Goal: Find specific page/section: Find specific page/section

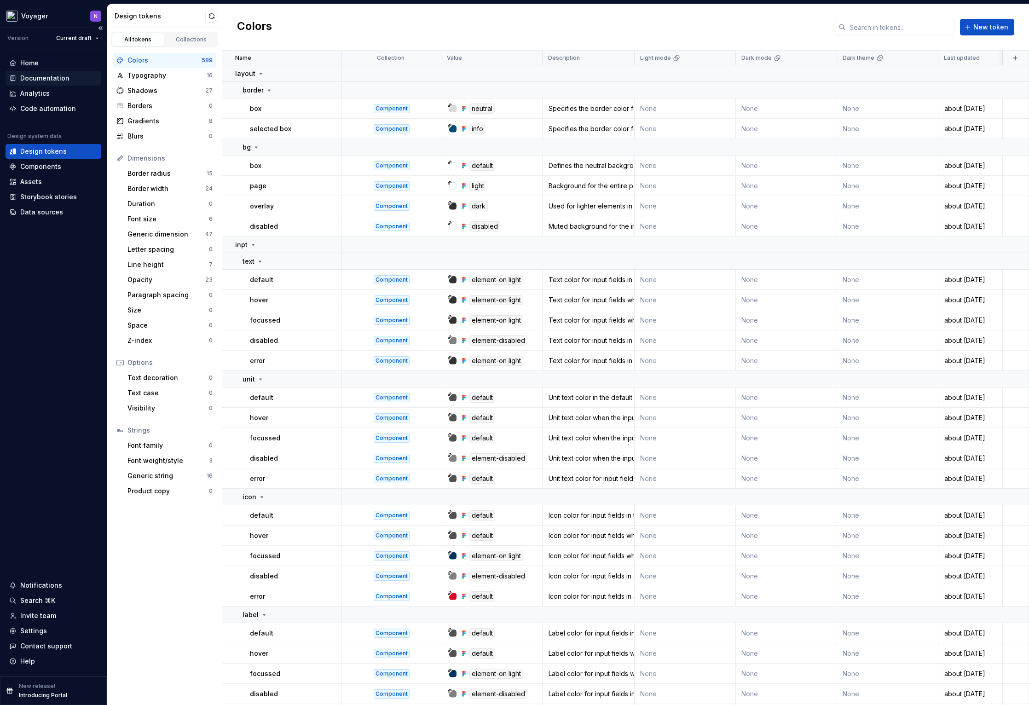
click at [55, 78] on div "Documentation" at bounding box center [44, 78] width 49 height 9
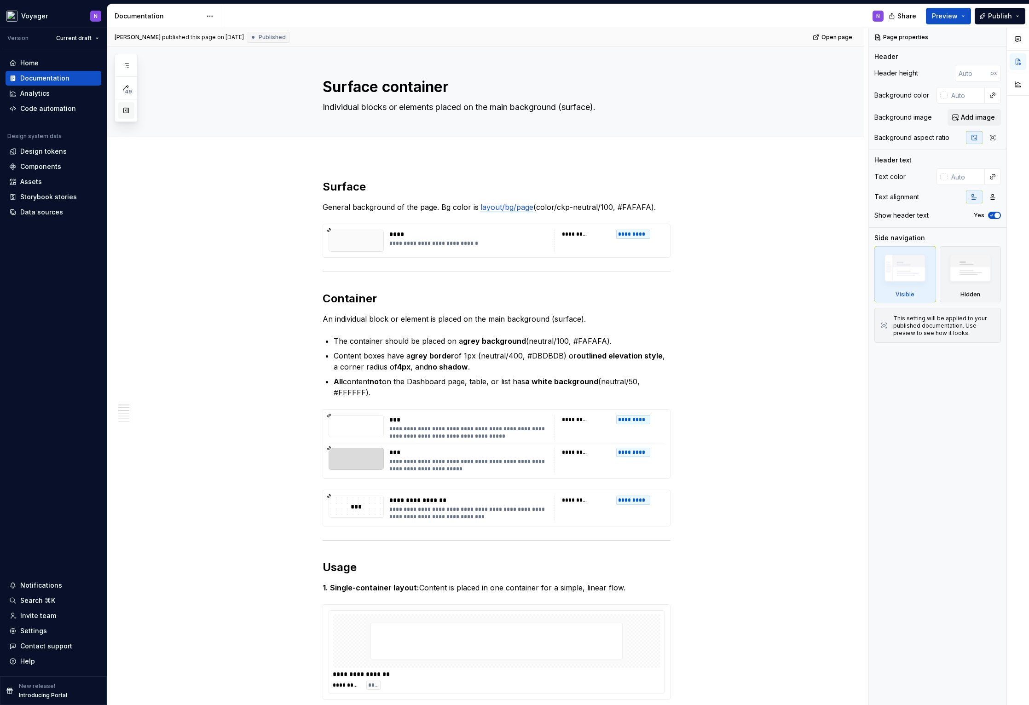
click at [124, 115] on button "button" at bounding box center [126, 110] width 17 height 17
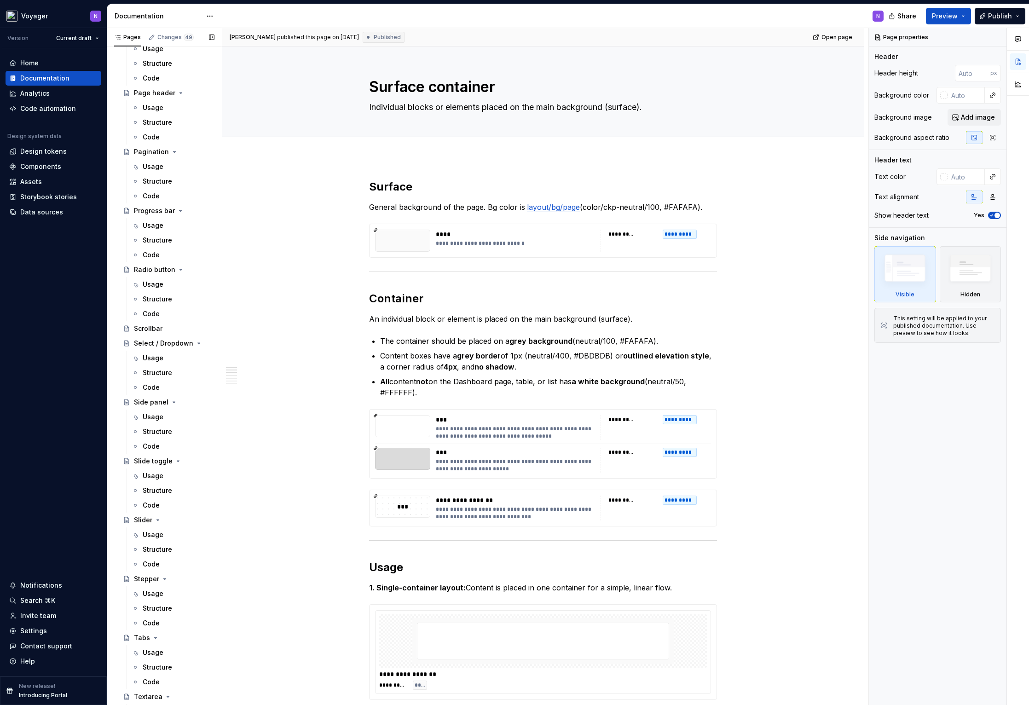
scroll to position [1447, 0]
type textarea "*"
click at [40, 64] on div "Home" at bounding box center [53, 62] width 88 height 9
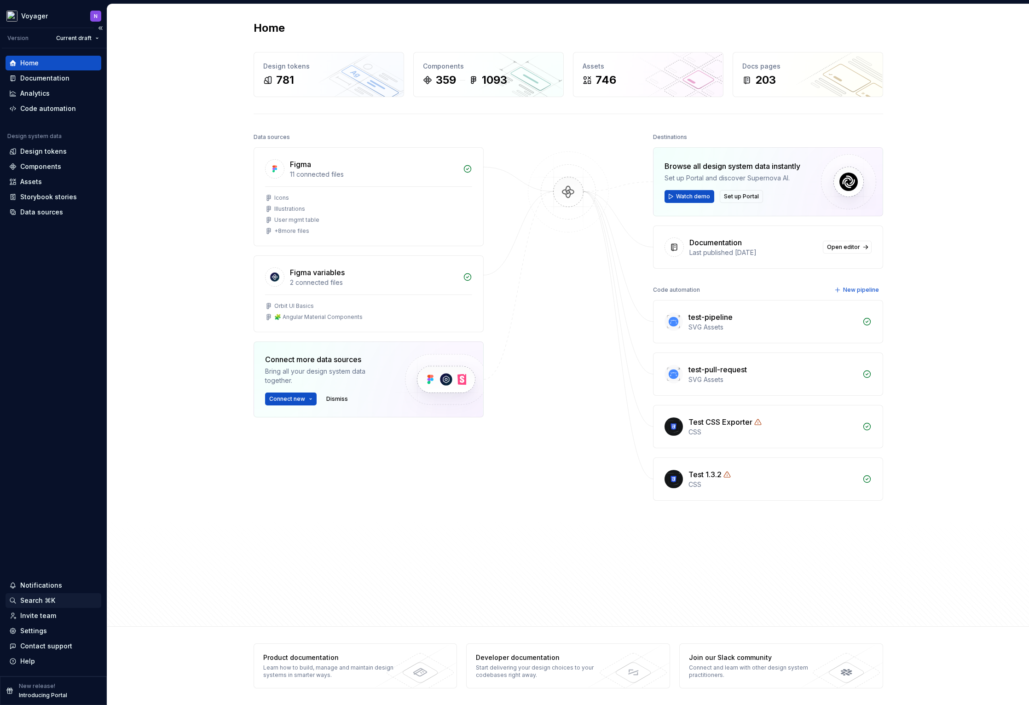
click at [32, 595] on div "Search ⌘K" at bounding box center [54, 600] width 96 height 15
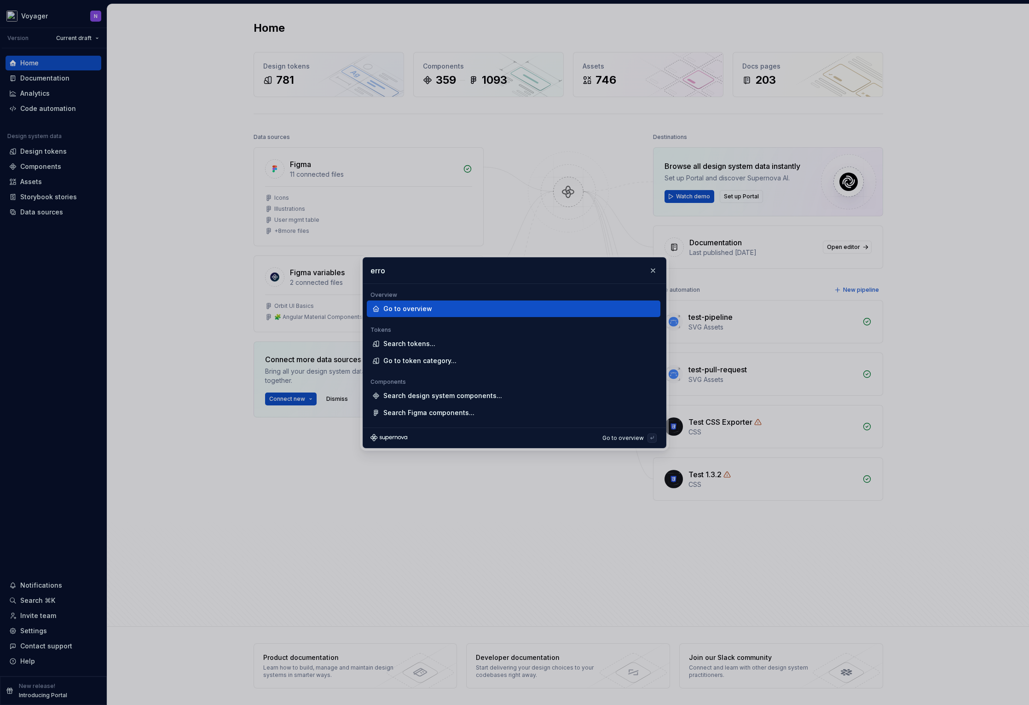
type input "error"
